Goal: Transaction & Acquisition: Purchase product/service

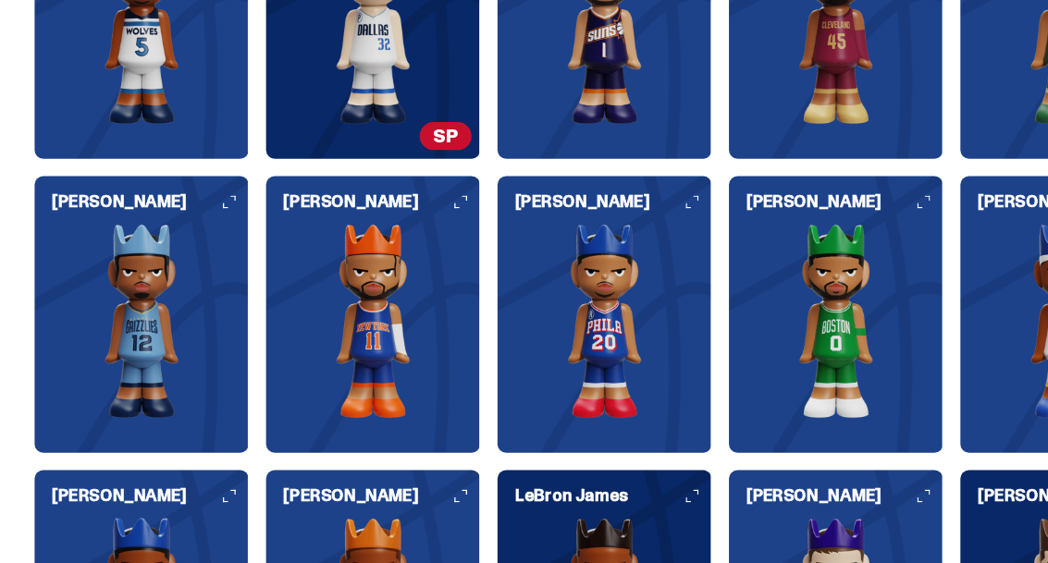
scroll to position [1907, 0]
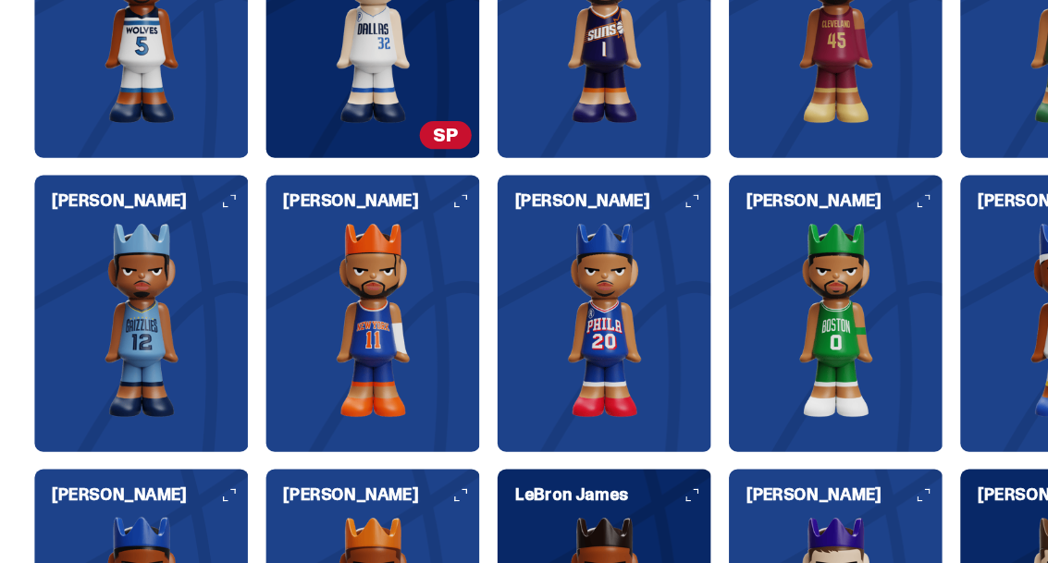
click at [355, 249] on img at bounding box center [318, 273] width 183 height 166
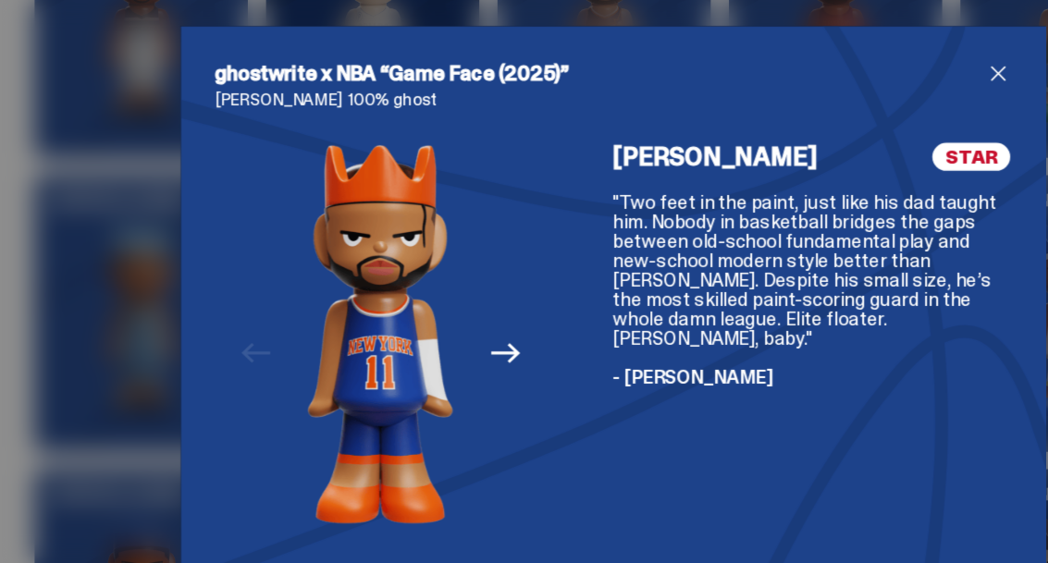
scroll to position [1895, 0]
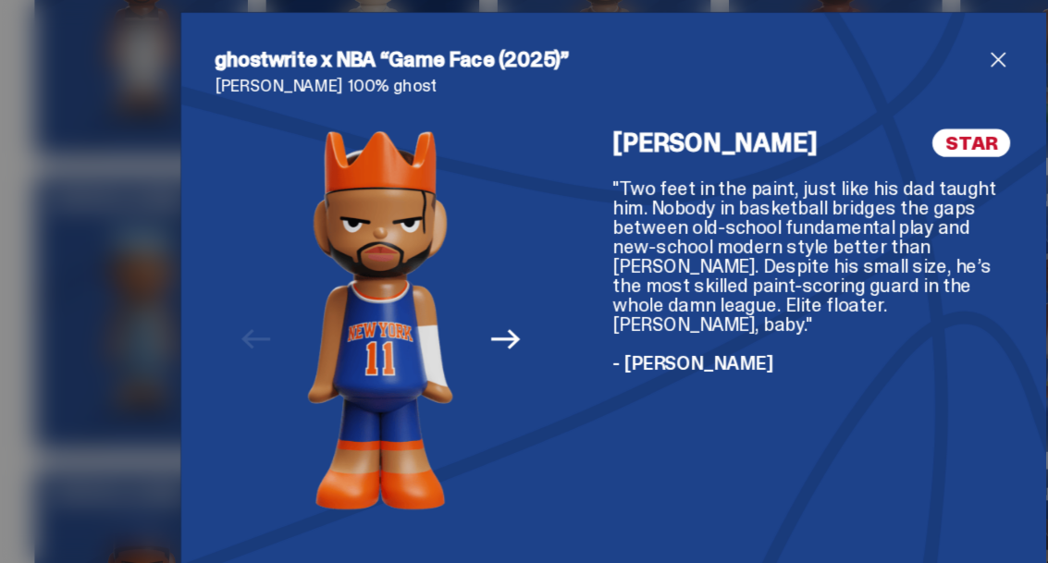
click at [853, 57] on span "close" at bounding box center [853, 63] width 22 height 22
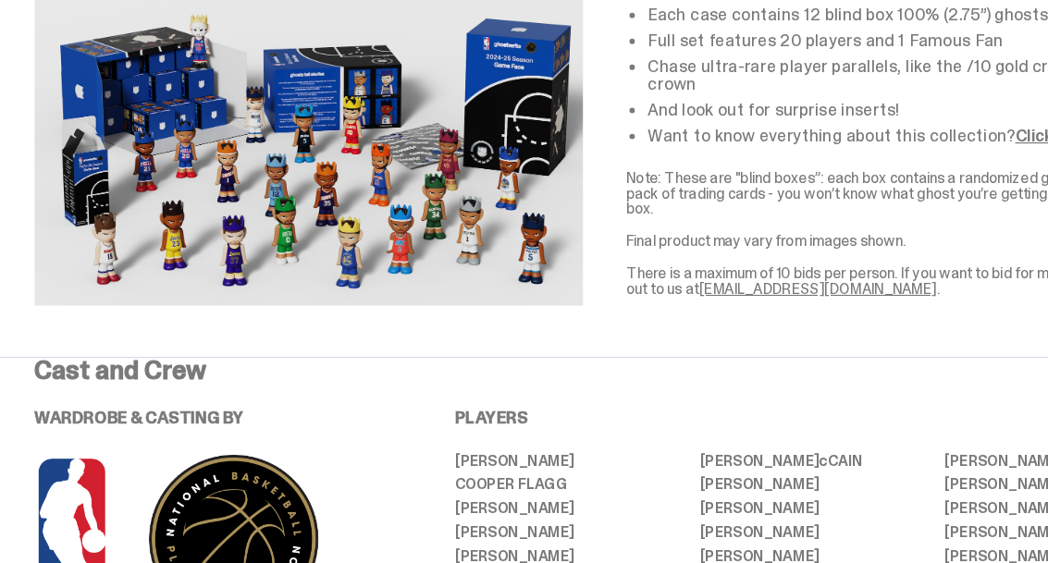
scroll to position [0, 0]
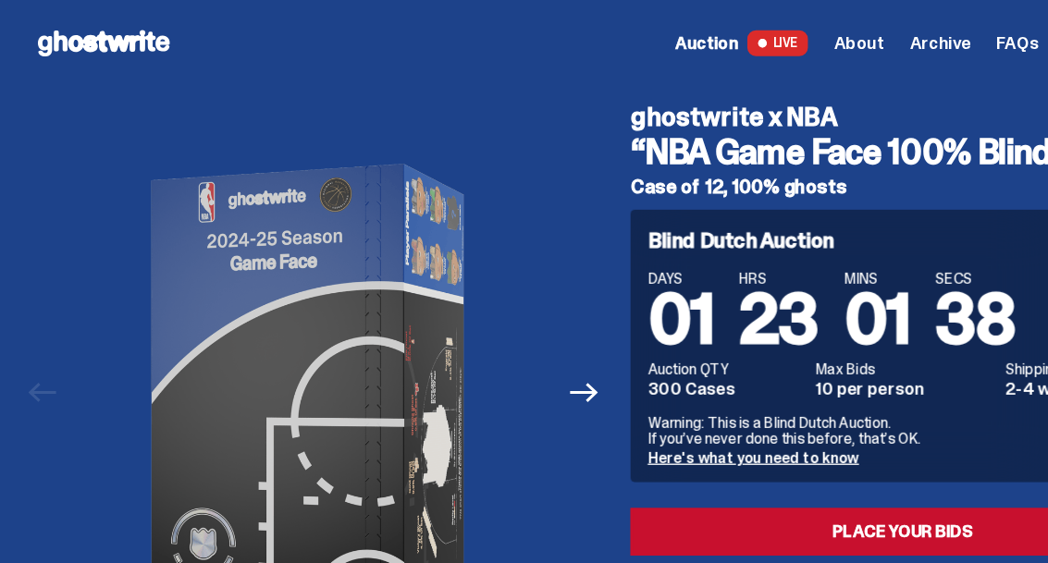
click at [755, 30] on span "About" at bounding box center [734, 37] width 43 height 15
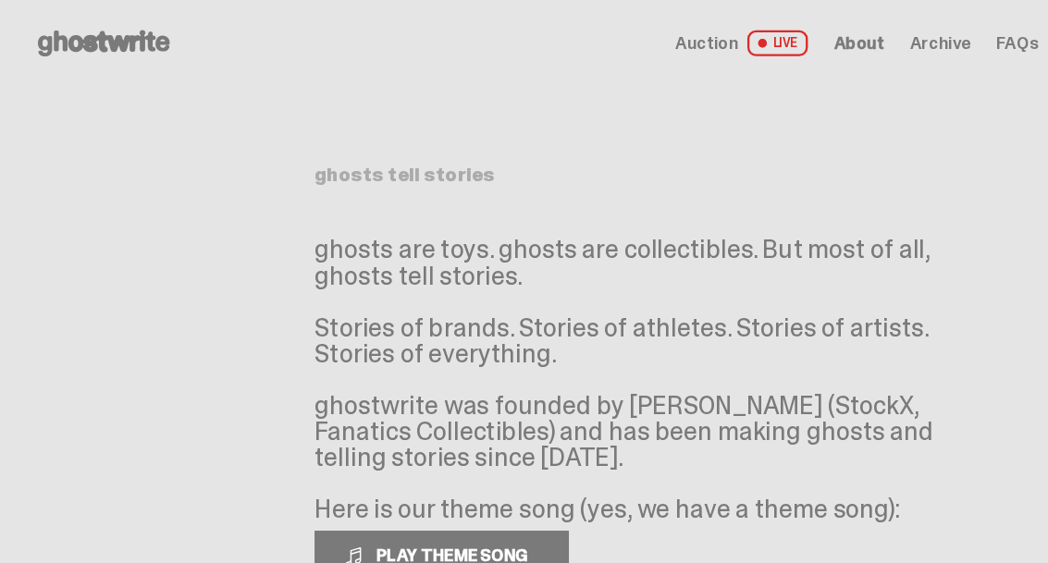
click at [800, 38] on span "Archive" at bounding box center [804, 37] width 52 height 15
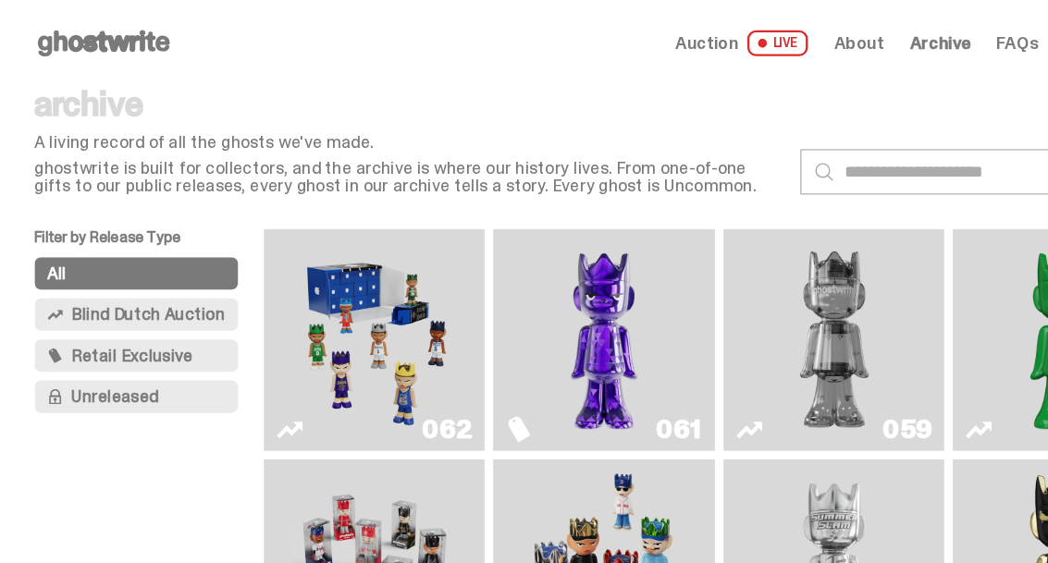
click at [755, 39] on span "About" at bounding box center [734, 37] width 43 height 15
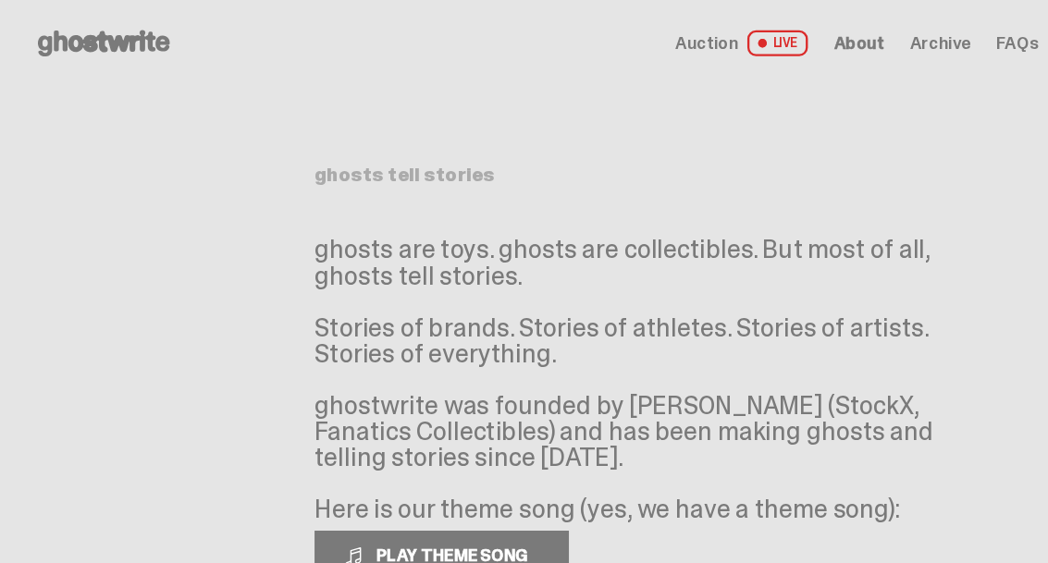
click at [755, 38] on span "About" at bounding box center [734, 37] width 43 height 15
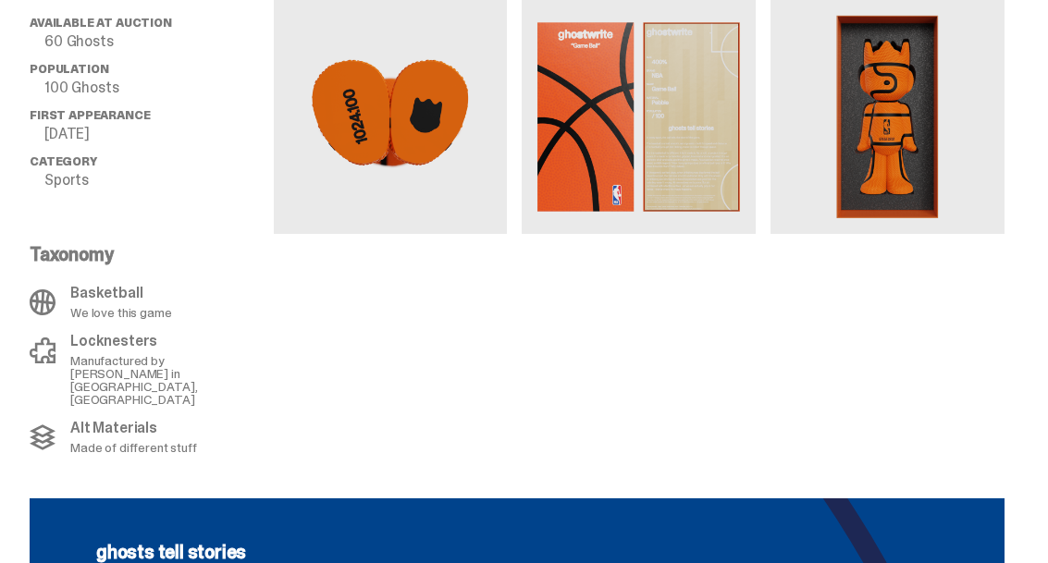
scroll to position [1415, 0]
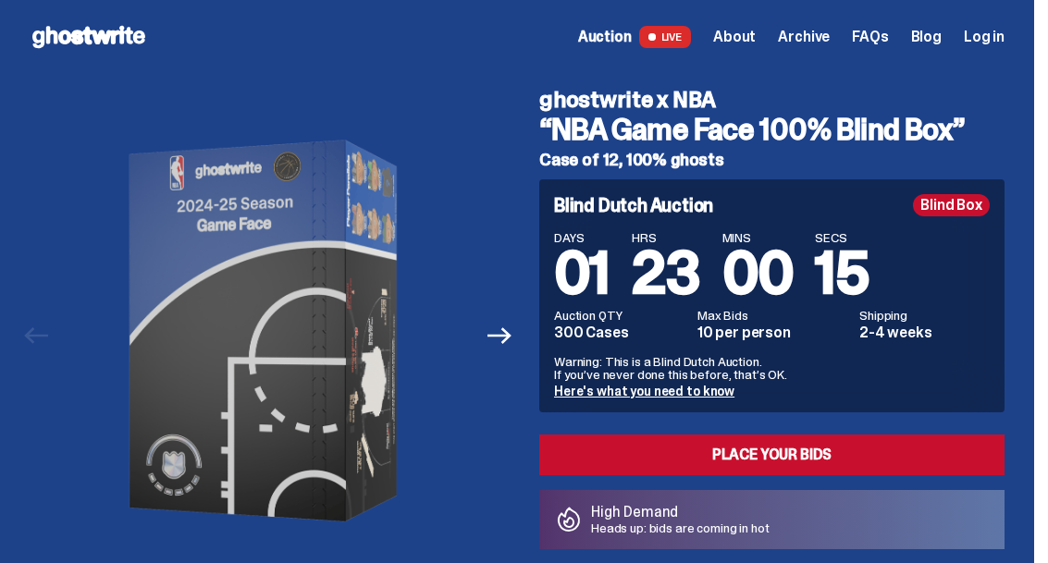
click at [951, 447] on link "Place your Bids" at bounding box center [771, 455] width 465 height 41
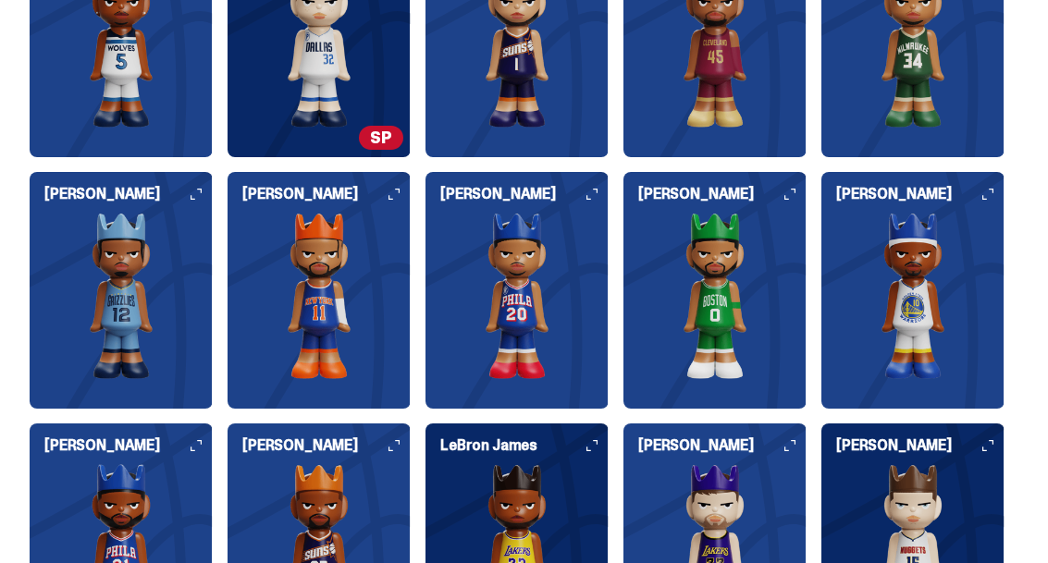
scroll to position [1883, 0]
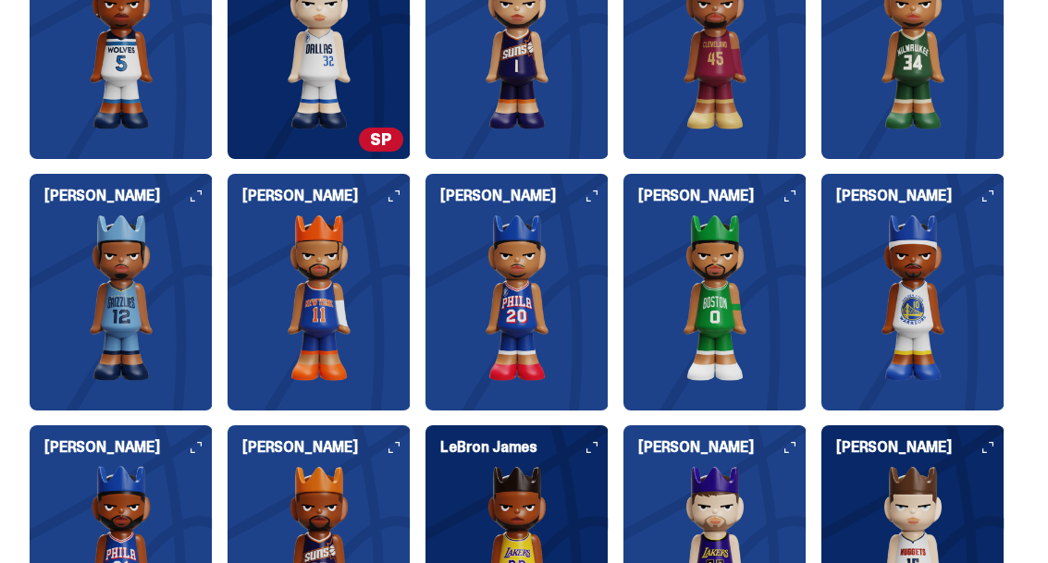
click at [898, 278] on img at bounding box center [912, 298] width 183 height 166
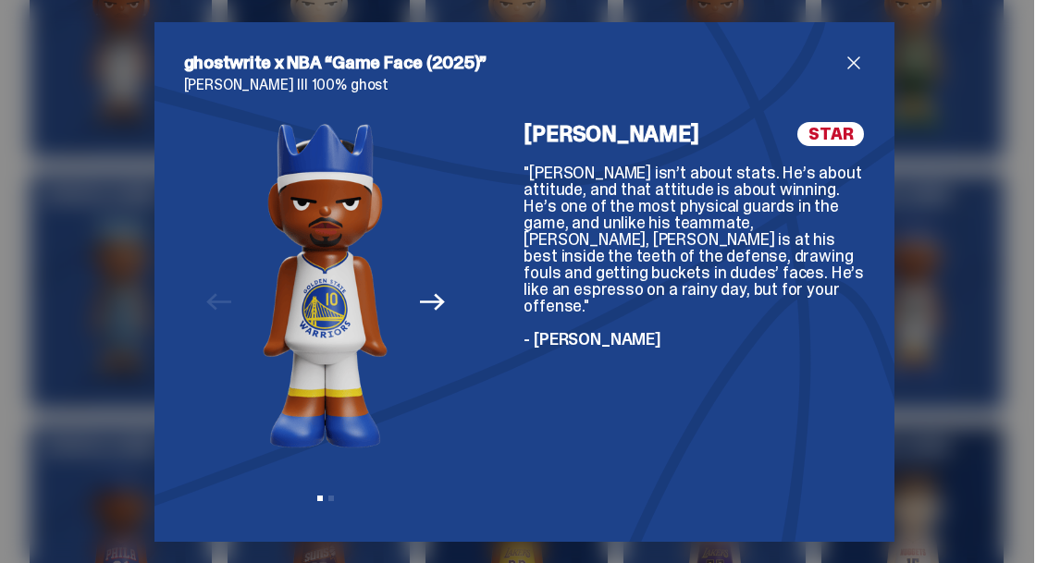
click at [849, 74] on span "close" at bounding box center [853, 63] width 22 height 22
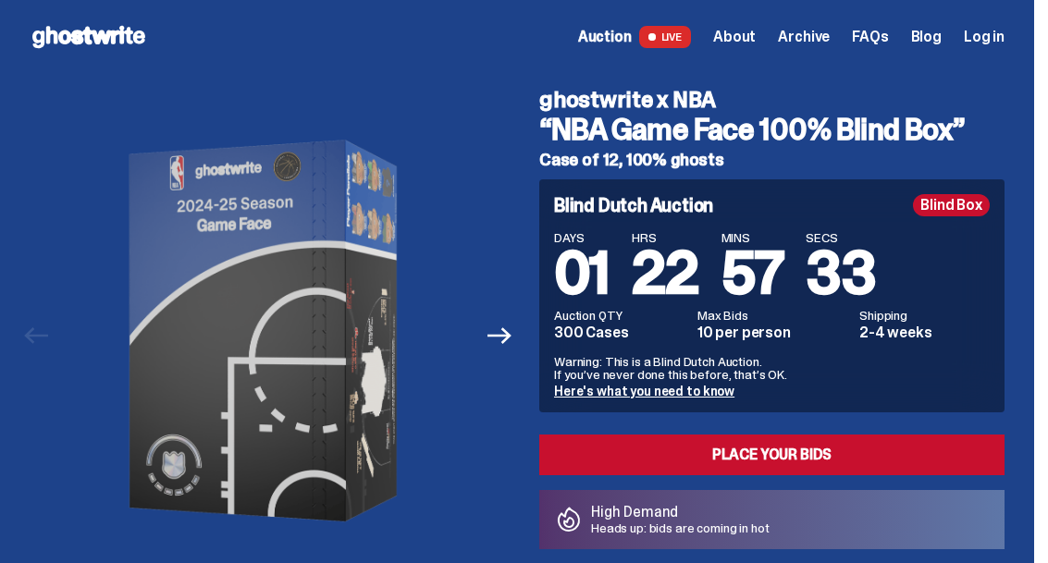
click at [712, 397] on link "Here's what you need to know" at bounding box center [644, 391] width 180 height 17
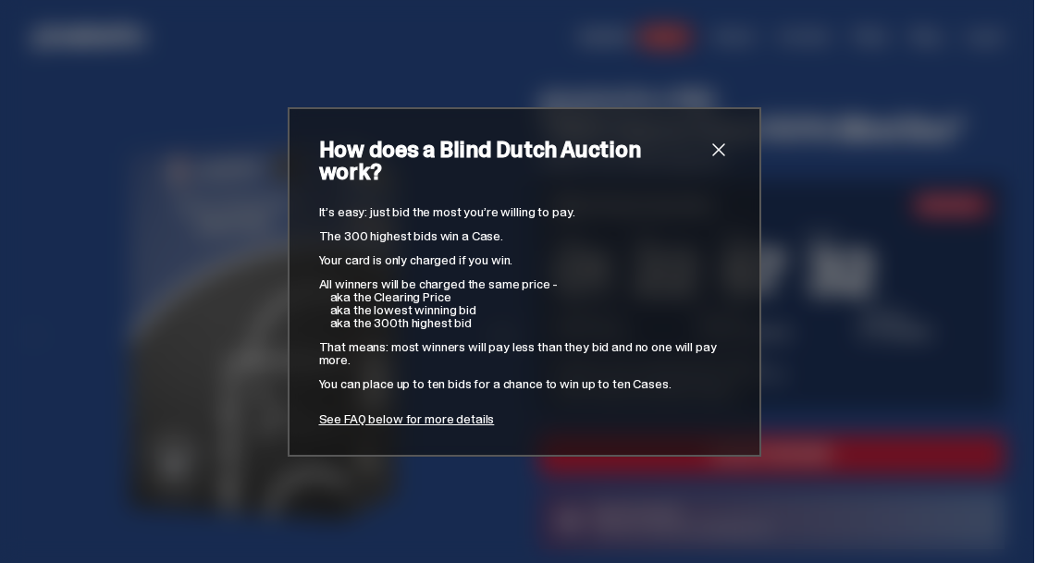
click at [720, 151] on span "close" at bounding box center [718, 150] width 22 height 22
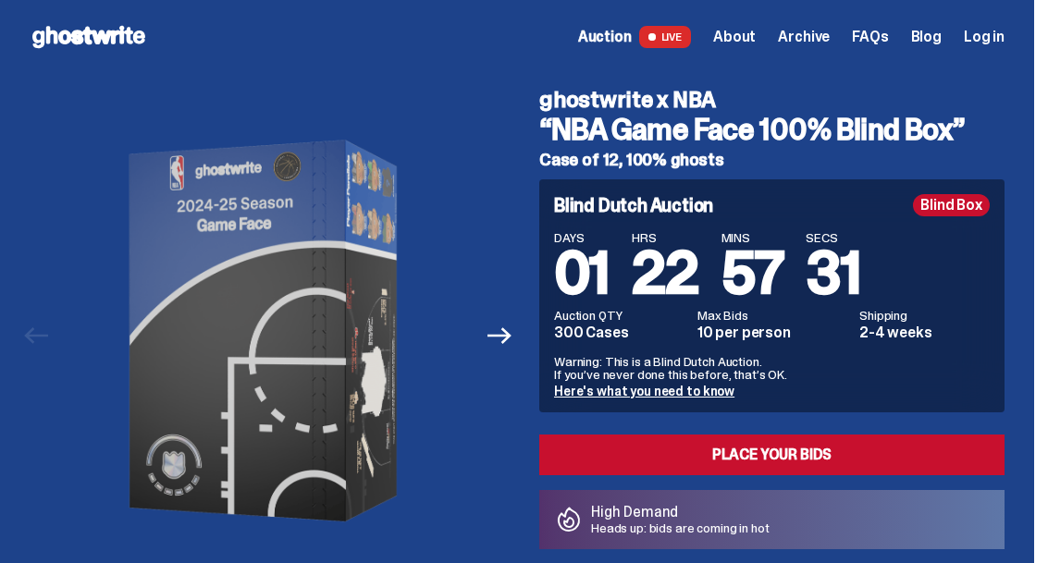
click at [508, 346] on icon "Next" at bounding box center [499, 336] width 24 height 24
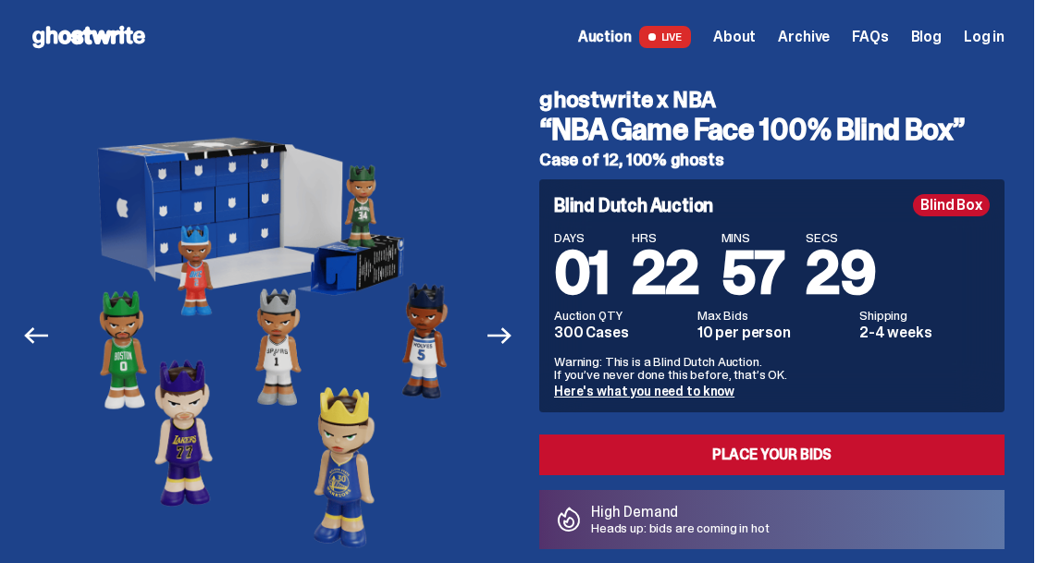
scroll to position [64, 0]
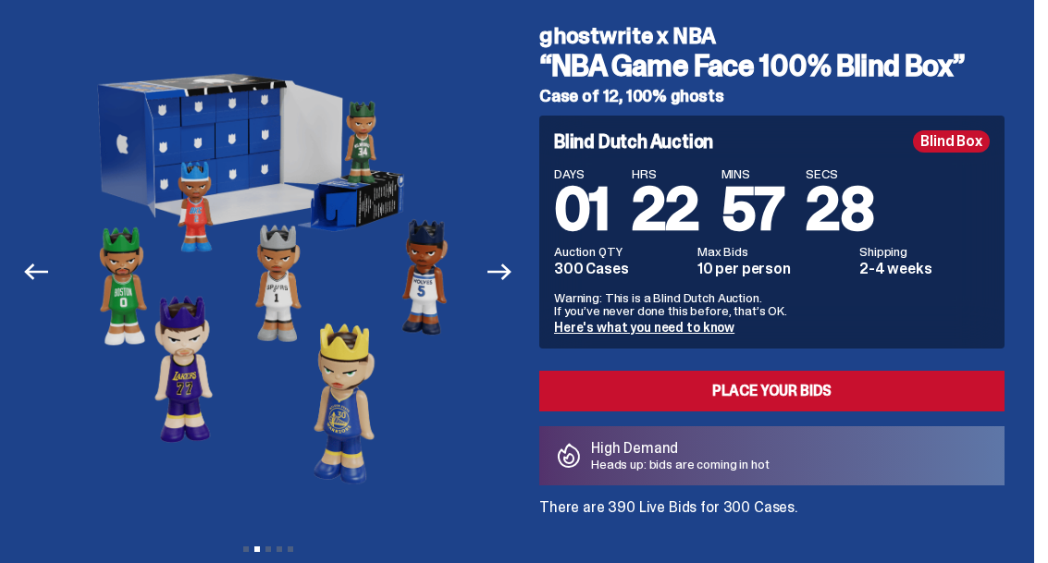
click at [509, 289] on button "Next" at bounding box center [499, 272] width 41 height 41
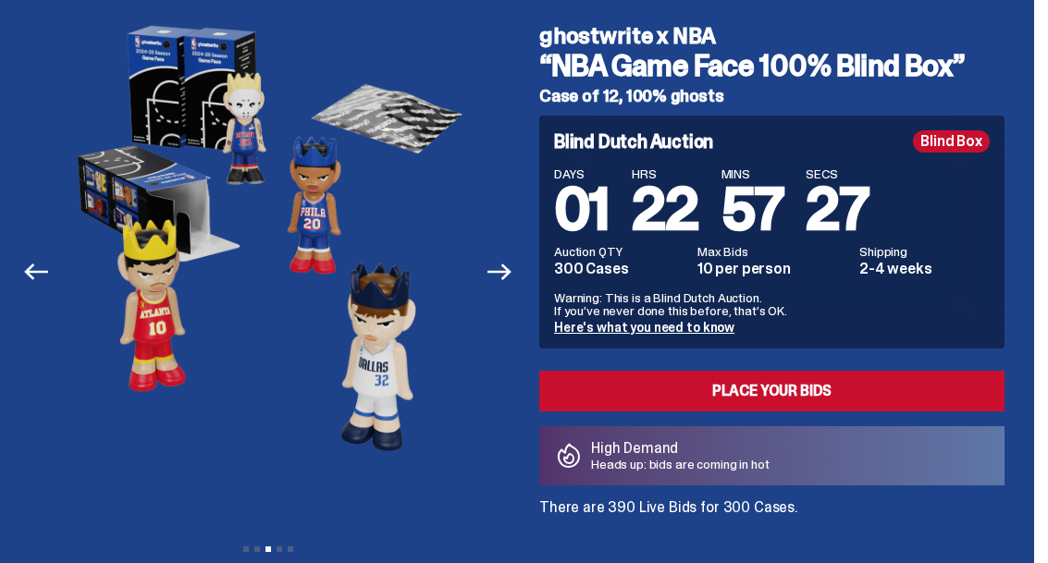
click at [511, 267] on icon "Next" at bounding box center [499, 272] width 24 height 24
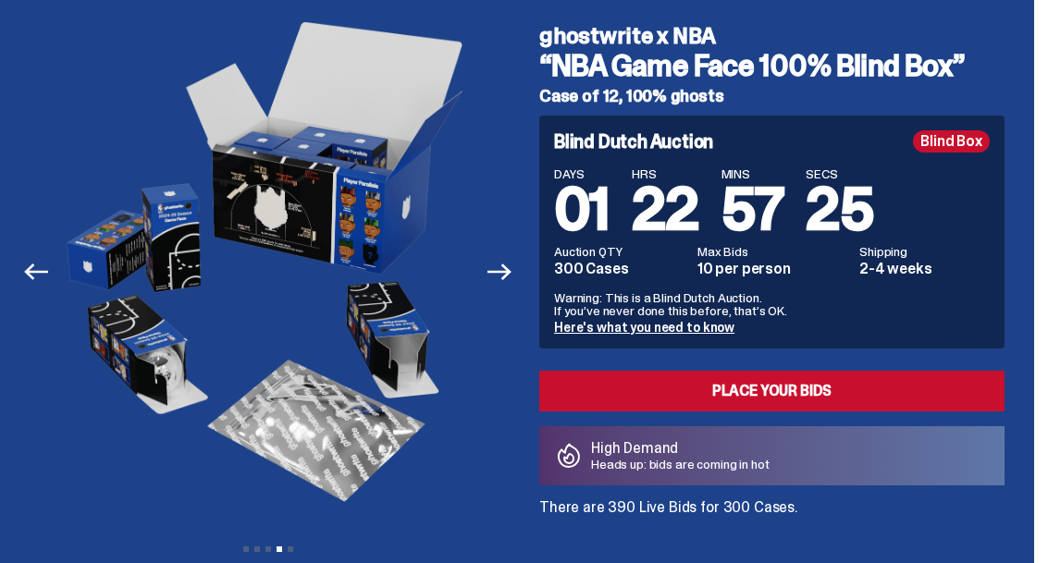
click at [512, 256] on button "Next" at bounding box center [499, 272] width 41 height 41
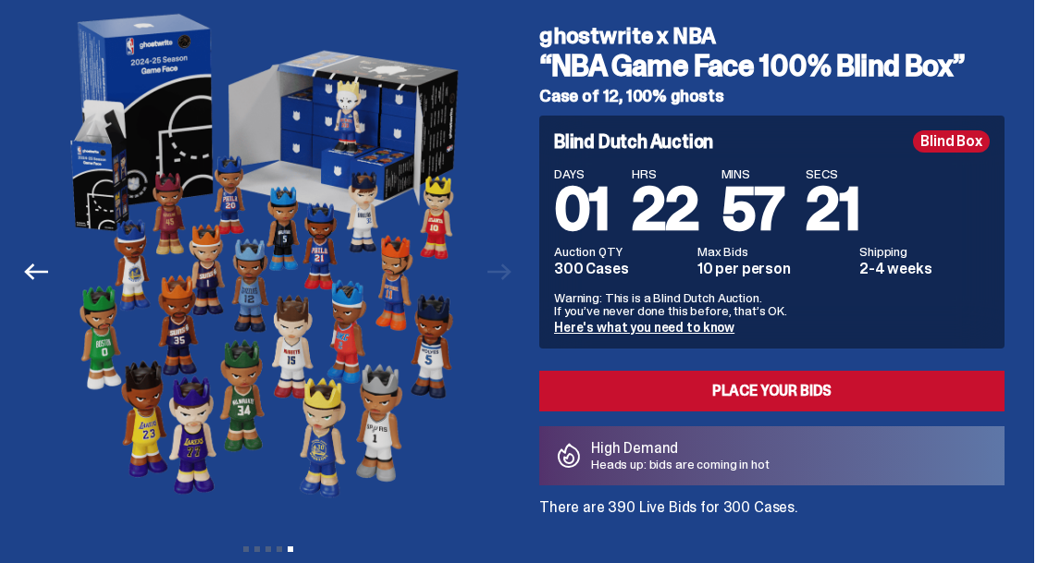
click at [506, 292] on div at bounding box center [268, 267] width 476 height 514
click at [506, 271] on div at bounding box center [268, 267] width 476 height 514
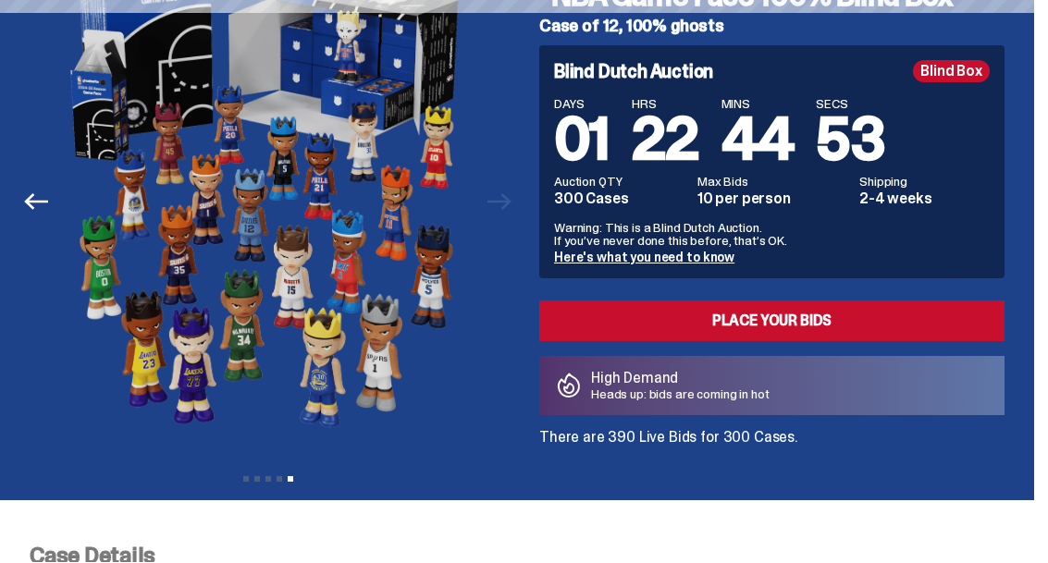
scroll to position [134, 0]
